Goal: Navigation & Orientation: Find specific page/section

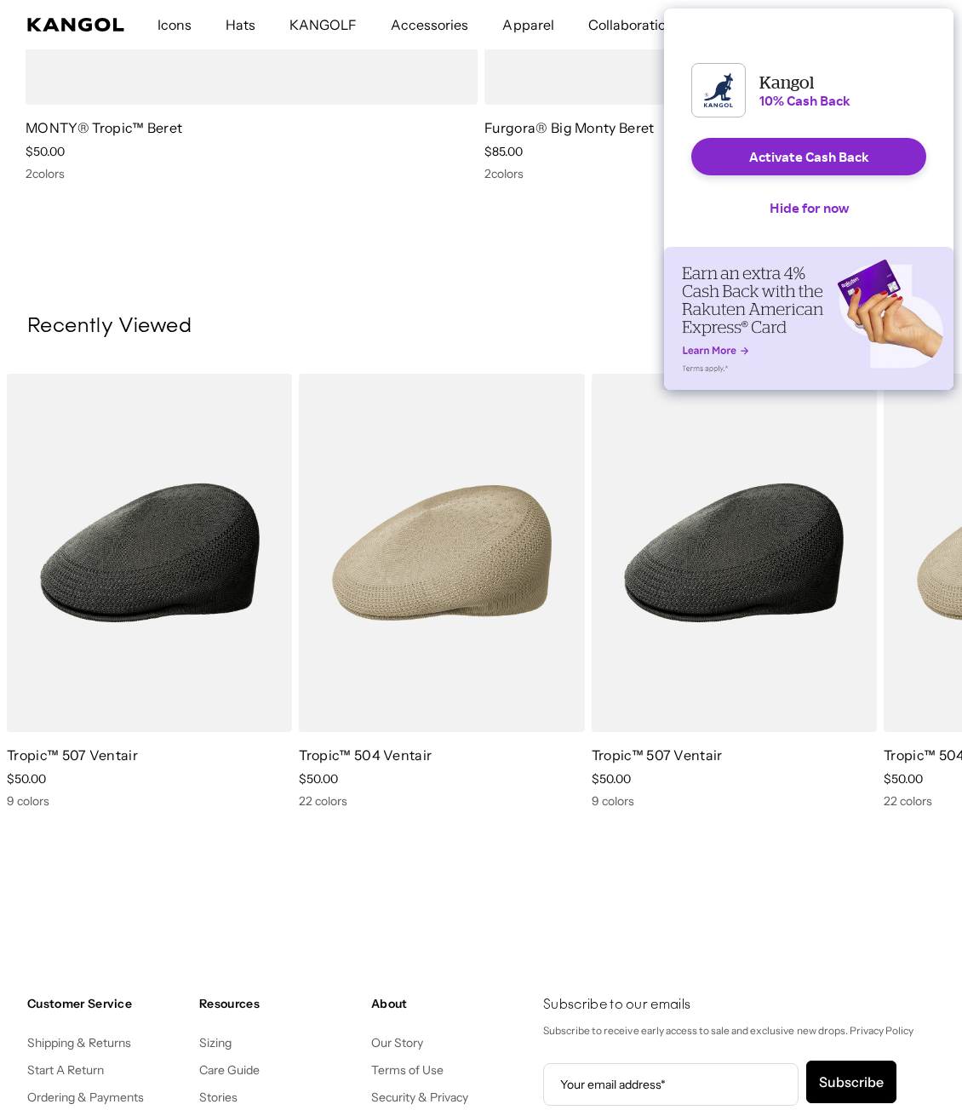
scroll to position [0, 351]
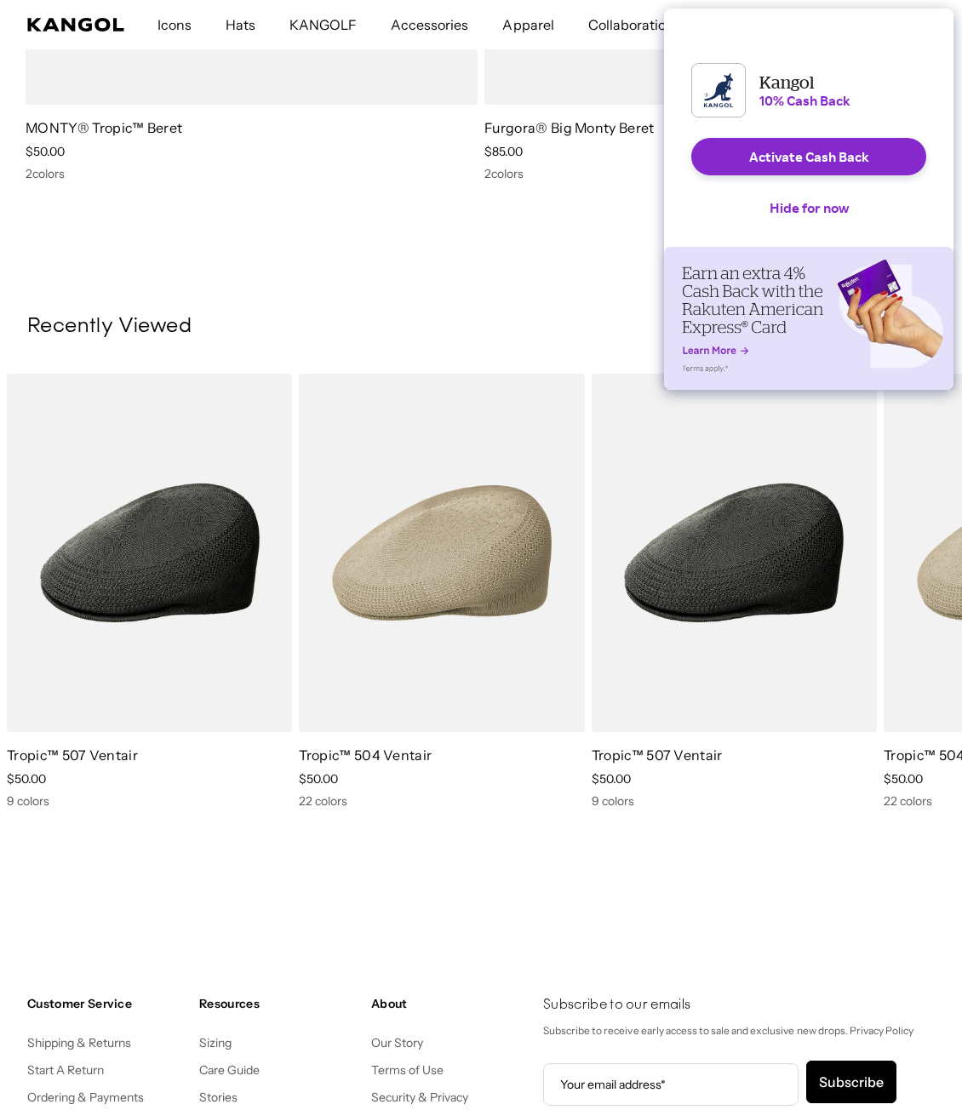
scroll to position [0, 351]
